Goal: Task Accomplishment & Management: Manage account settings

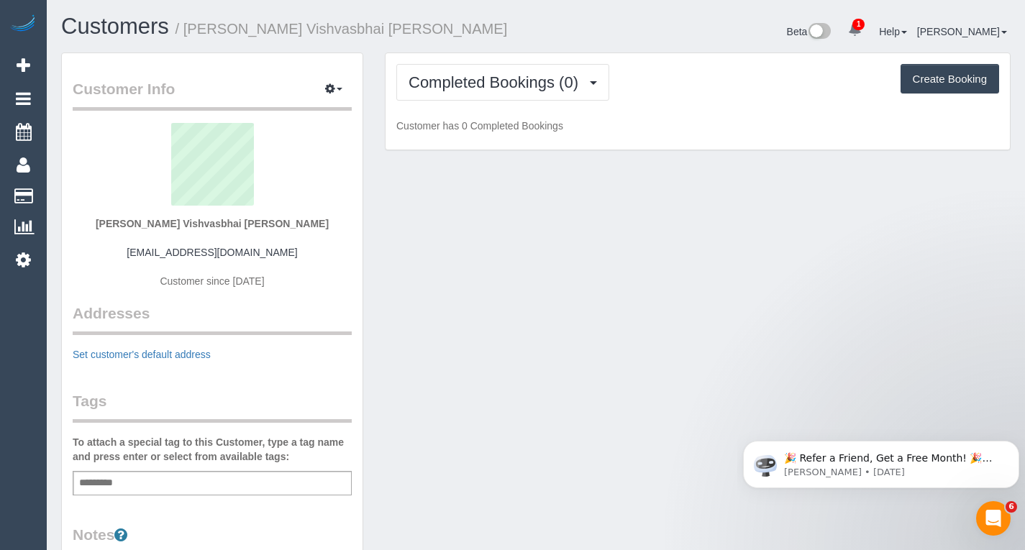
drag, startPoint x: 272, startPoint y: 253, endPoint x: 162, endPoint y: 253, distance: 110.1
click at [162, 253] on div "[PERSON_NAME] Vishvasbhai [PERSON_NAME] [EMAIL_ADDRESS][DOMAIN_NAME] Customer s…" at bounding box center [212, 213] width 279 height 180
copy link "[EMAIL_ADDRESS][DOMAIN_NAME]"
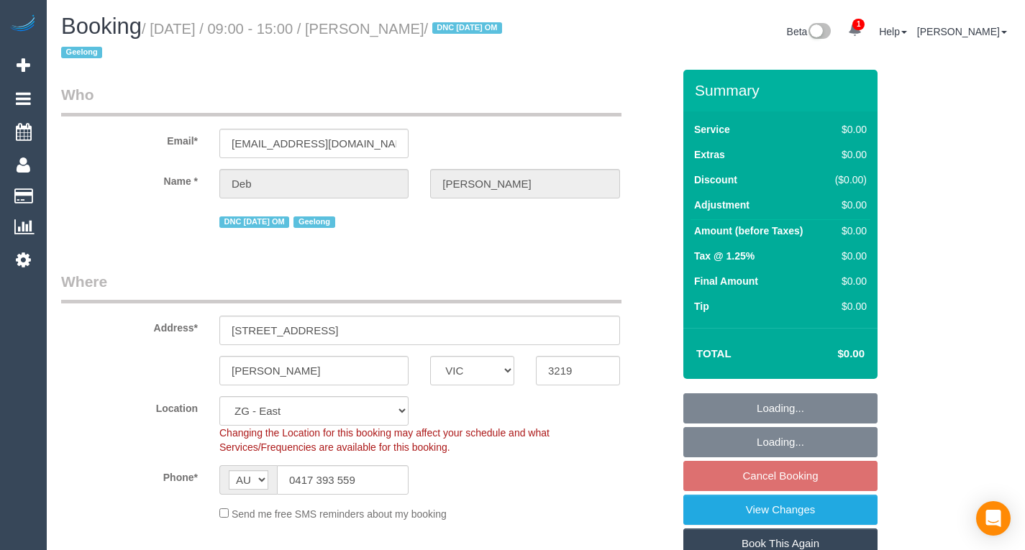
select select "VIC"
select select "number:29"
select select "number:15"
select select "number:18"
select select "number:36"
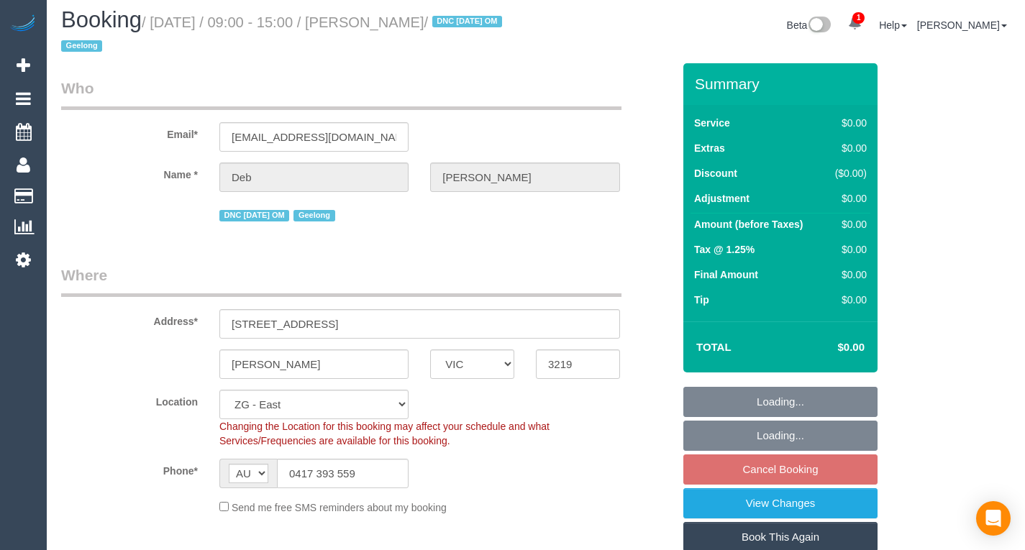
select select "object:754"
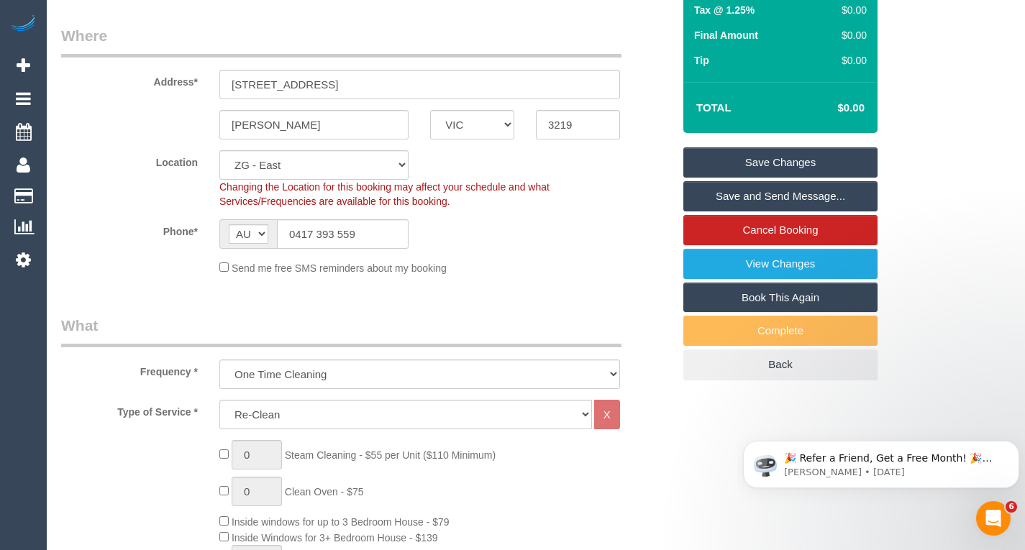
scroll to position [247, 0]
